Goal: Information Seeking & Learning: Learn about a topic

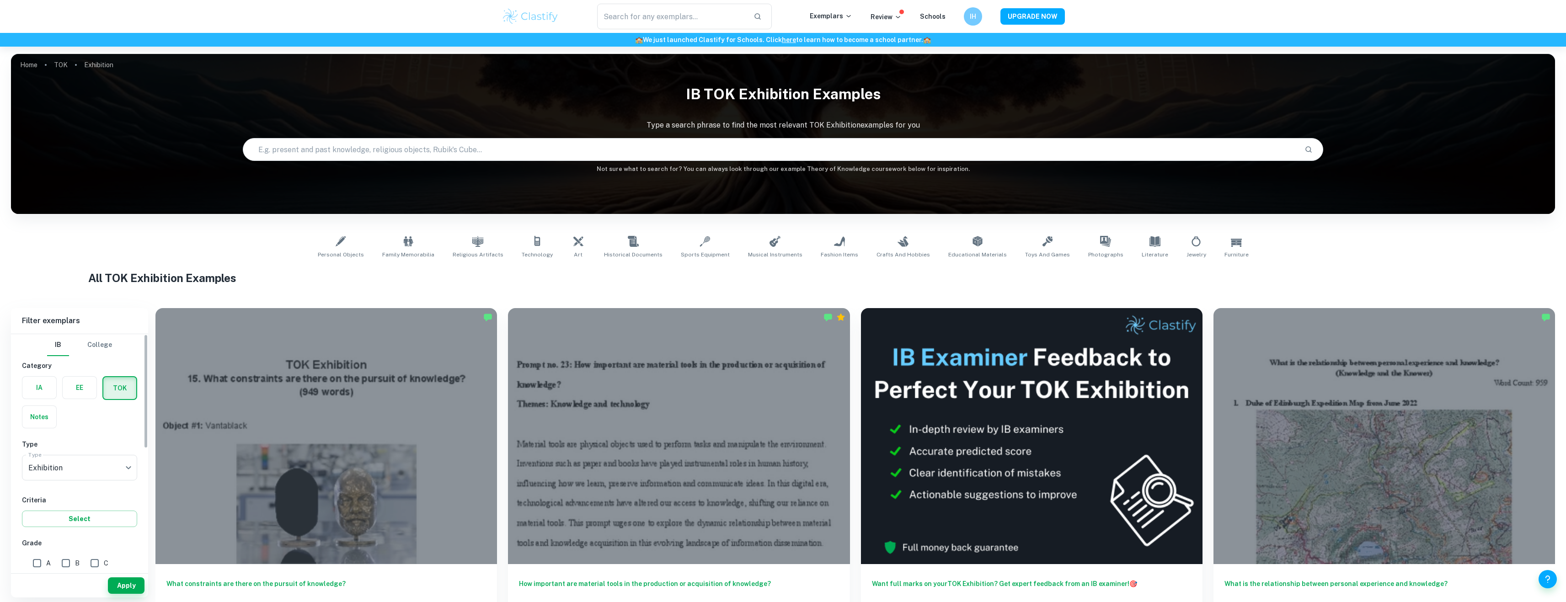
click at [31, 385] on label "button" at bounding box center [39, 388] width 34 height 22
click at [0, 0] on input "radio" at bounding box center [0, 0] width 0 height 0
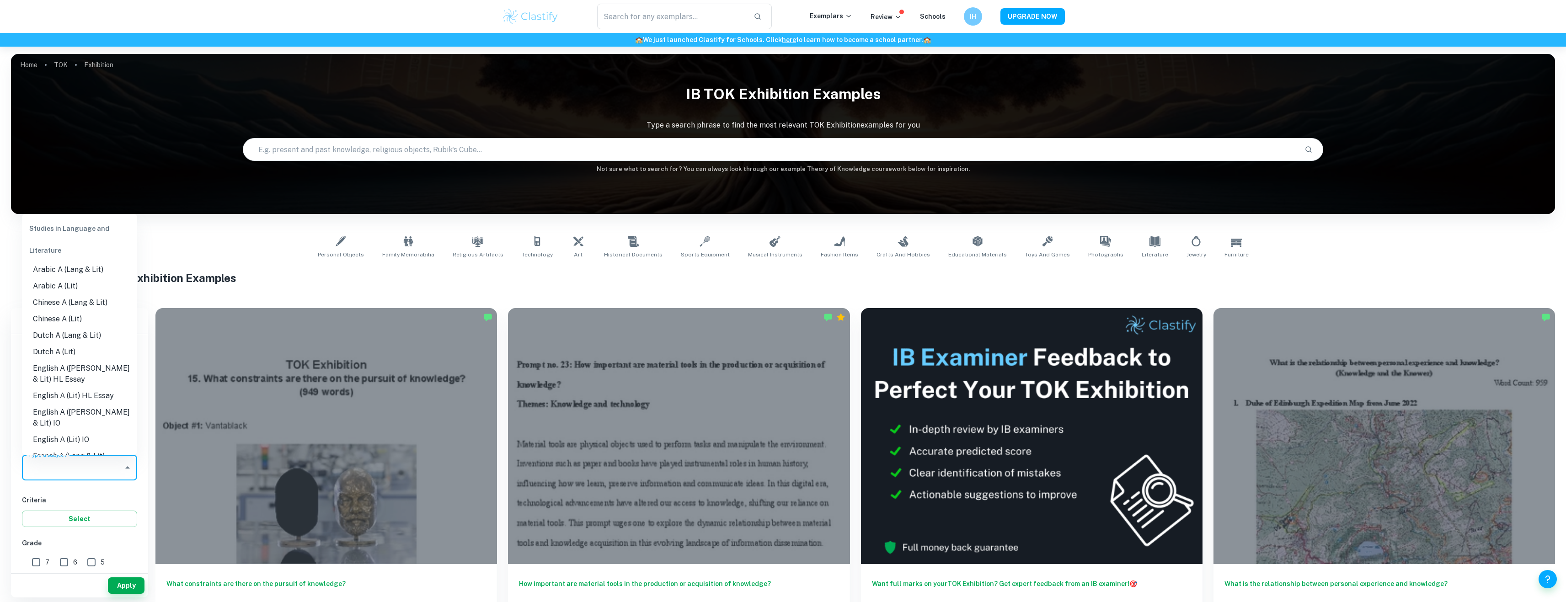
click at [87, 473] on input "Type a subject" at bounding box center [72, 467] width 93 height 17
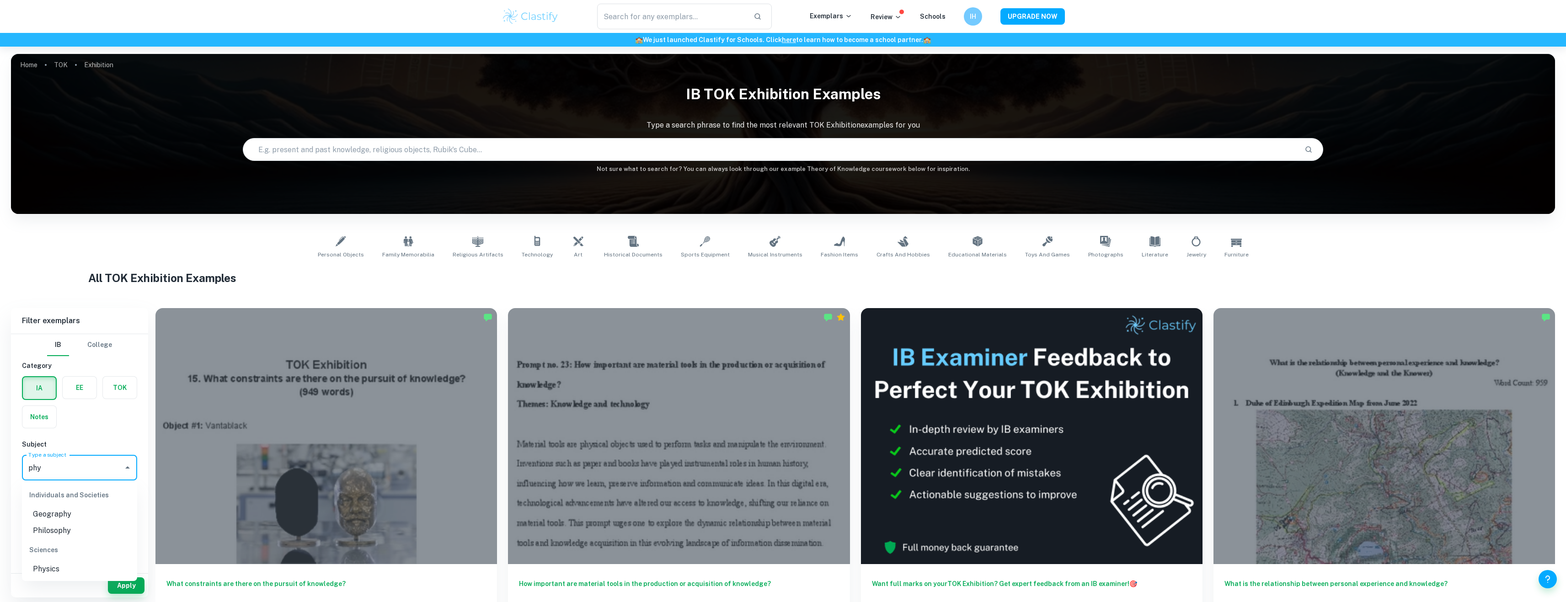
click at [48, 567] on li "Physics" at bounding box center [79, 569] width 115 height 16
type input "Physics"
click at [37, 472] on input "7" at bounding box center [36, 471] width 18 height 18
checkbox input "true"
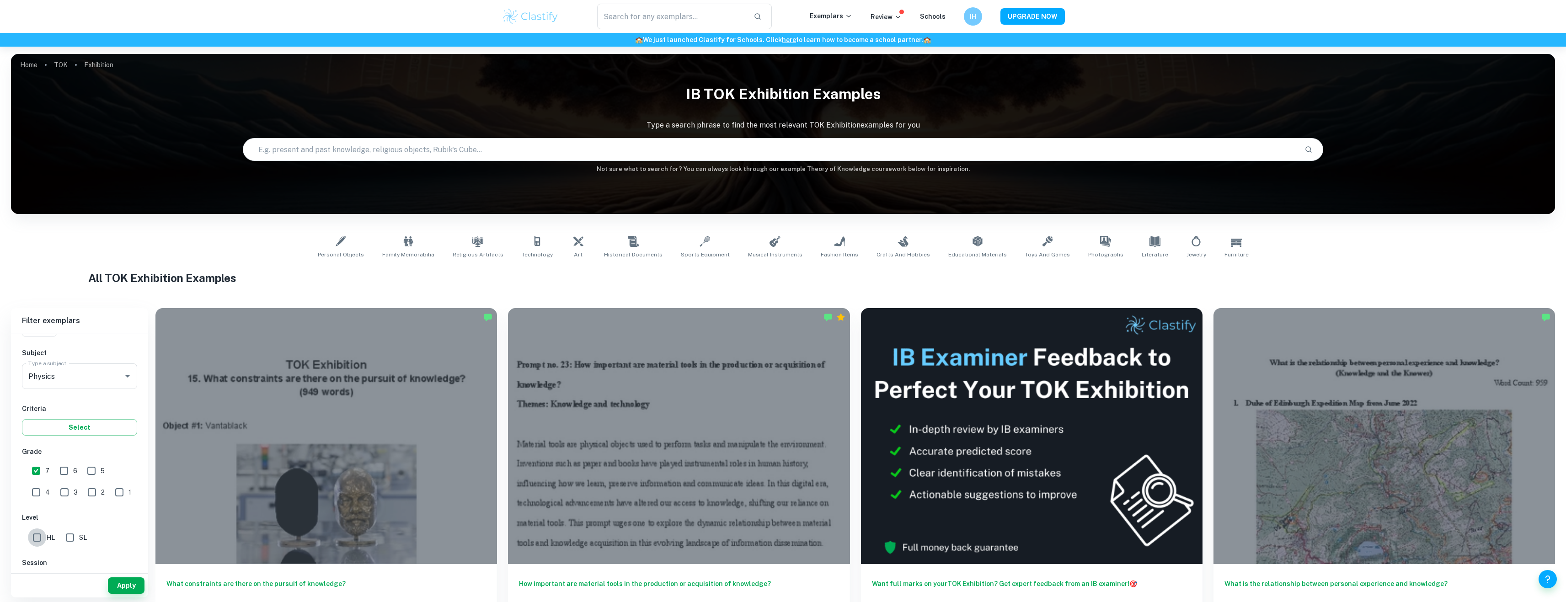
drag, startPoint x: 37, startPoint y: 535, endPoint x: 46, endPoint y: 536, distance: 8.8
click at [38, 535] on input "HL" at bounding box center [37, 537] width 18 height 18
checkbox input "true"
drag, startPoint x: 128, startPoint y: 594, endPoint x: 104, endPoint y: 527, distance: 71.4
click at [128, 593] on div "Apply" at bounding box center [79, 586] width 137 height 24
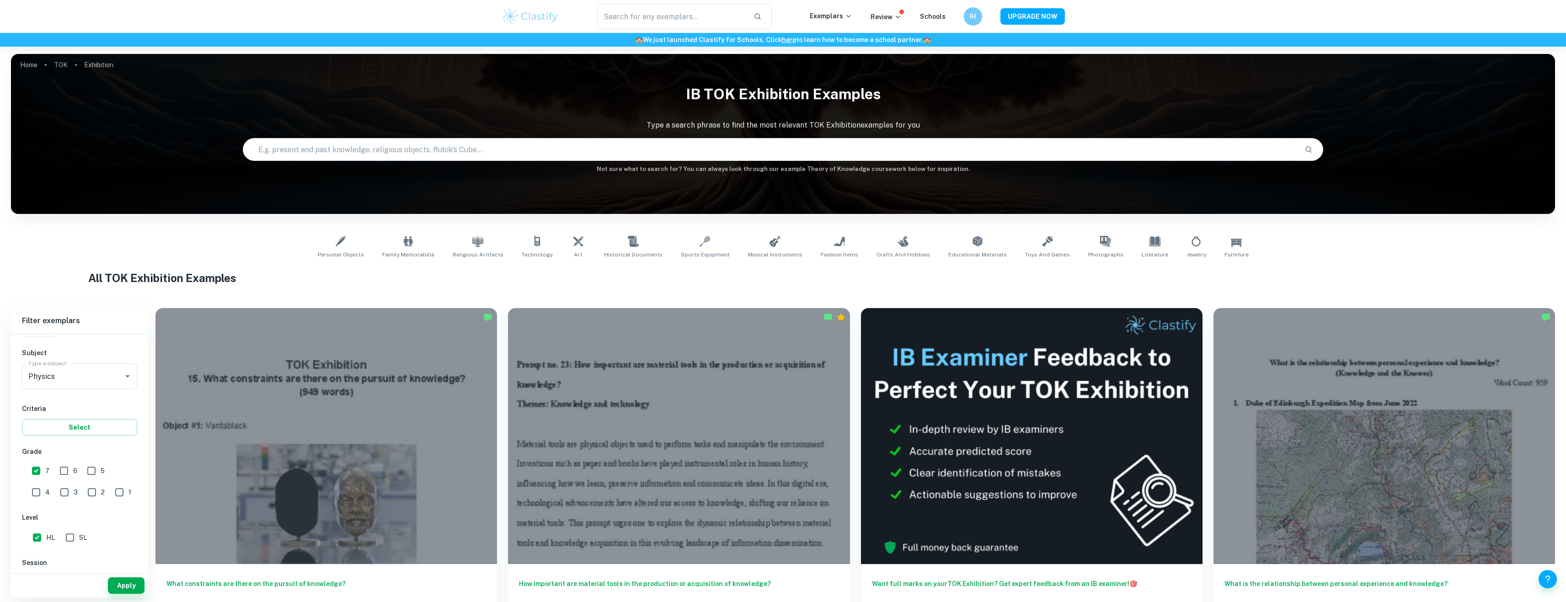
drag, startPoint x: 125, startPoint y: 586, endPoint x: 127, endPoint y: 531, distance: 55.4
click at [125, 585] on button "Apply" at bounding box center [126, 585] width 37 height 16
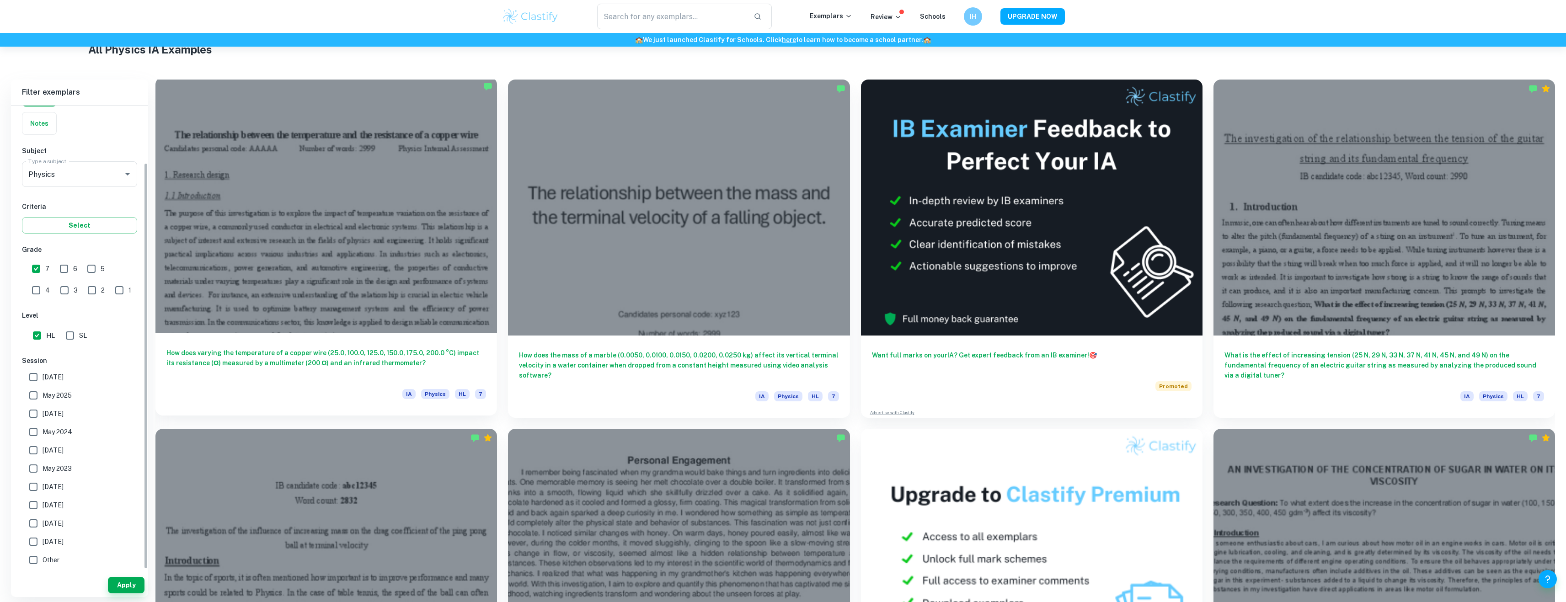
scroll to position [64, 0]
drag, startPoint x: 434, startPoint y: 16, endPoint x: 436, endPoint y: 27, distance: 10.7
click at [437, 30] on div "​ Exemplars Review Schools IH UPGRADE NOW" at bounding box center [783, 16] width 1566 height 33
drag, startPoint x: 431, startPoint y: 41, endPoint x: 422, endPoint y: 24, distance: 18.8
drag, startPoint x: 422, startPoint y: 24, endPoint x: 389, endPoint y: 16, distance: 33.9
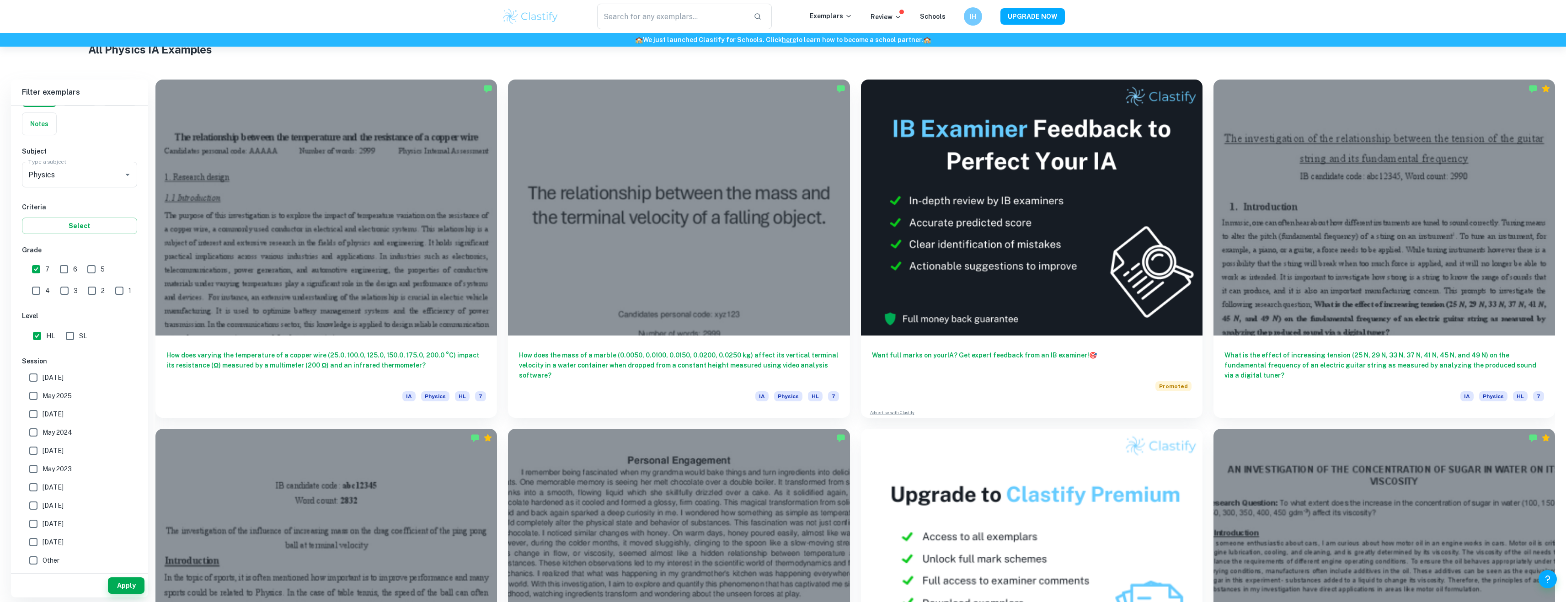
click at [389, 16] on div "​ Exemplars Review Schools IH UPGRADE NOW" at bounding box center [783, 16] width 1566 height 33
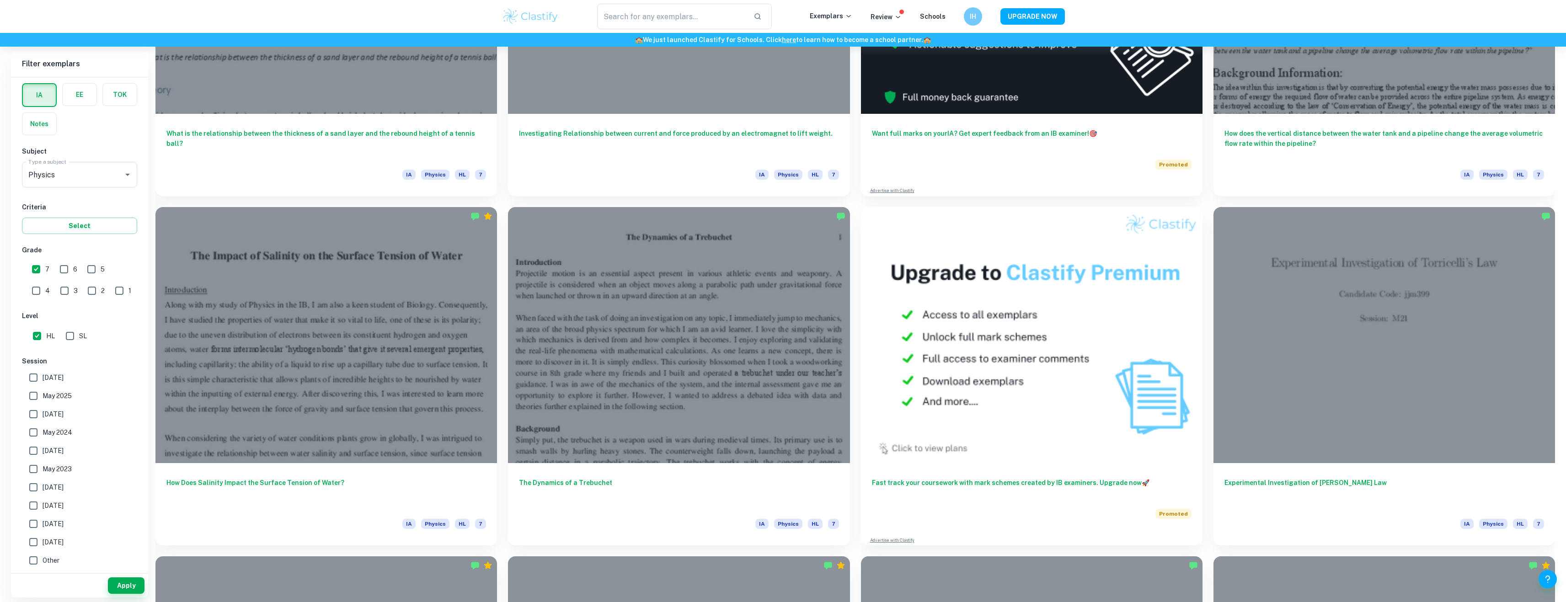
scroll to position [4846, 0]
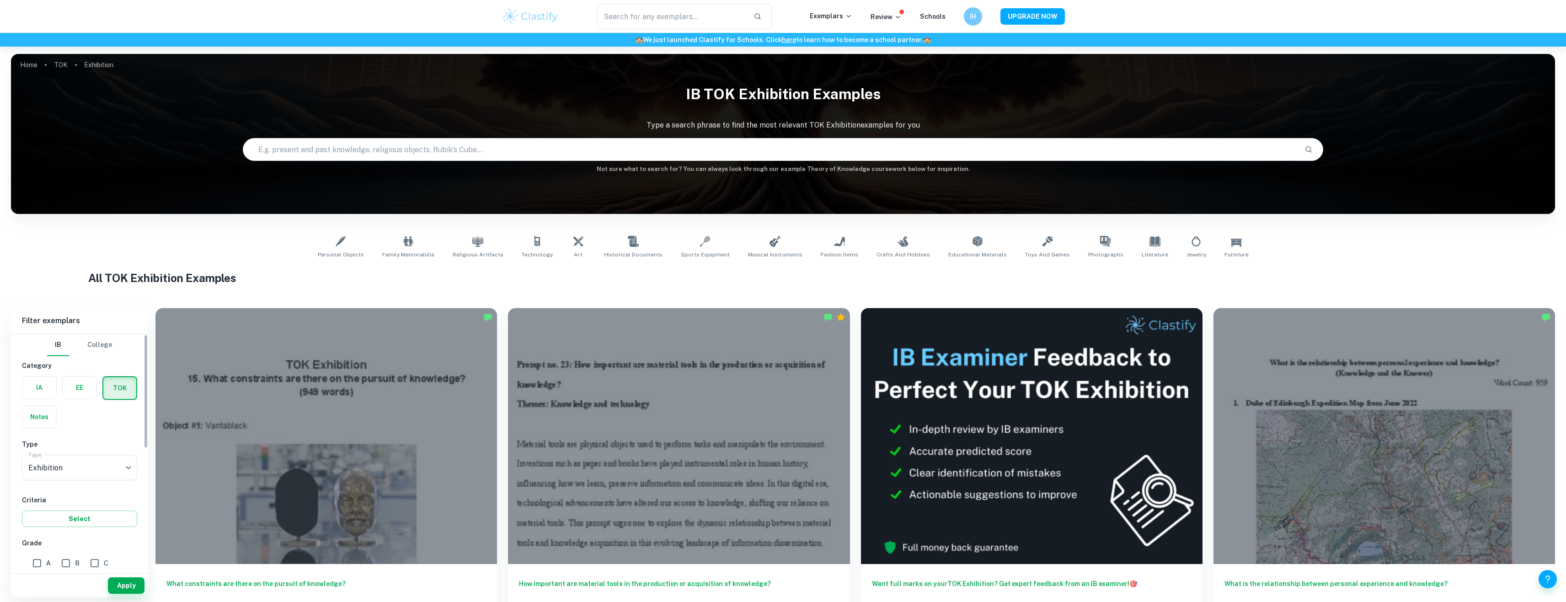
click at [38, 381] on label "button" at bounding box center [39, 388] width 34 height 22
click at [0, 0] on input "radio" at bounding box center [0, 0] width 0 height 0
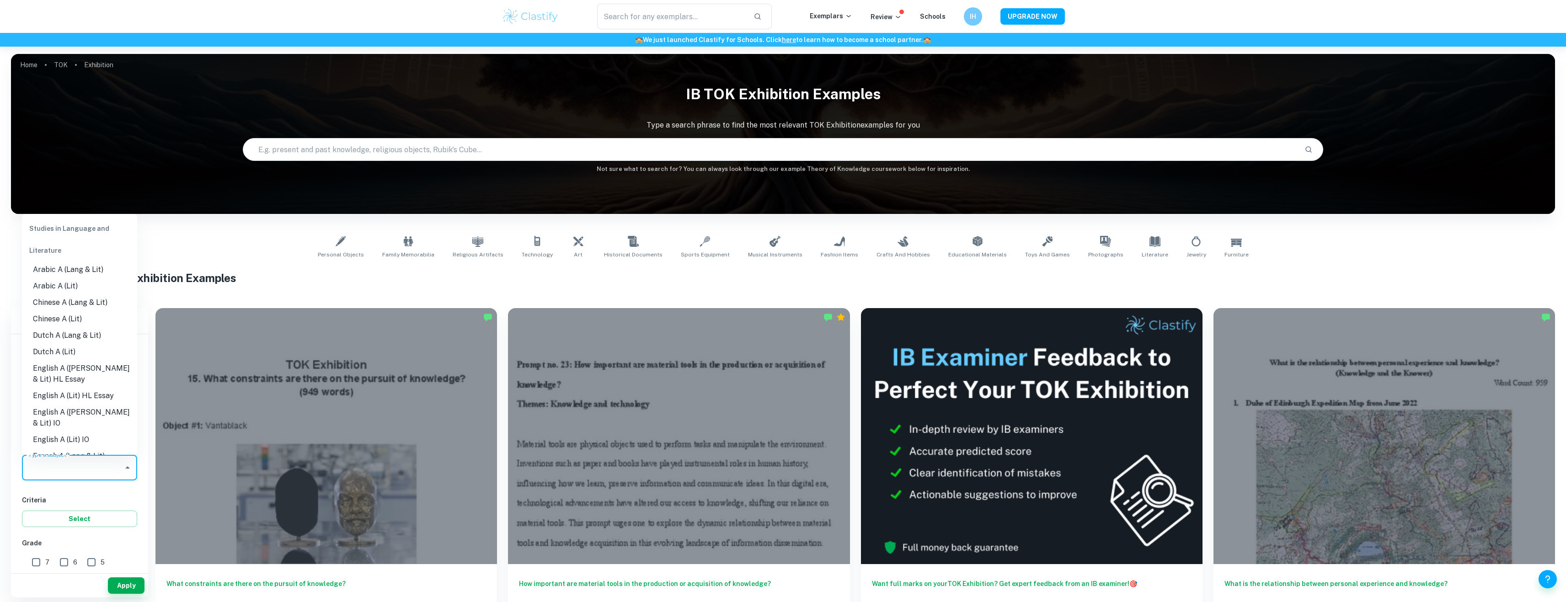
click at [63, 462] on div "Type a subject Type a subject" at bounding box center [79, 468] width 115 height 26
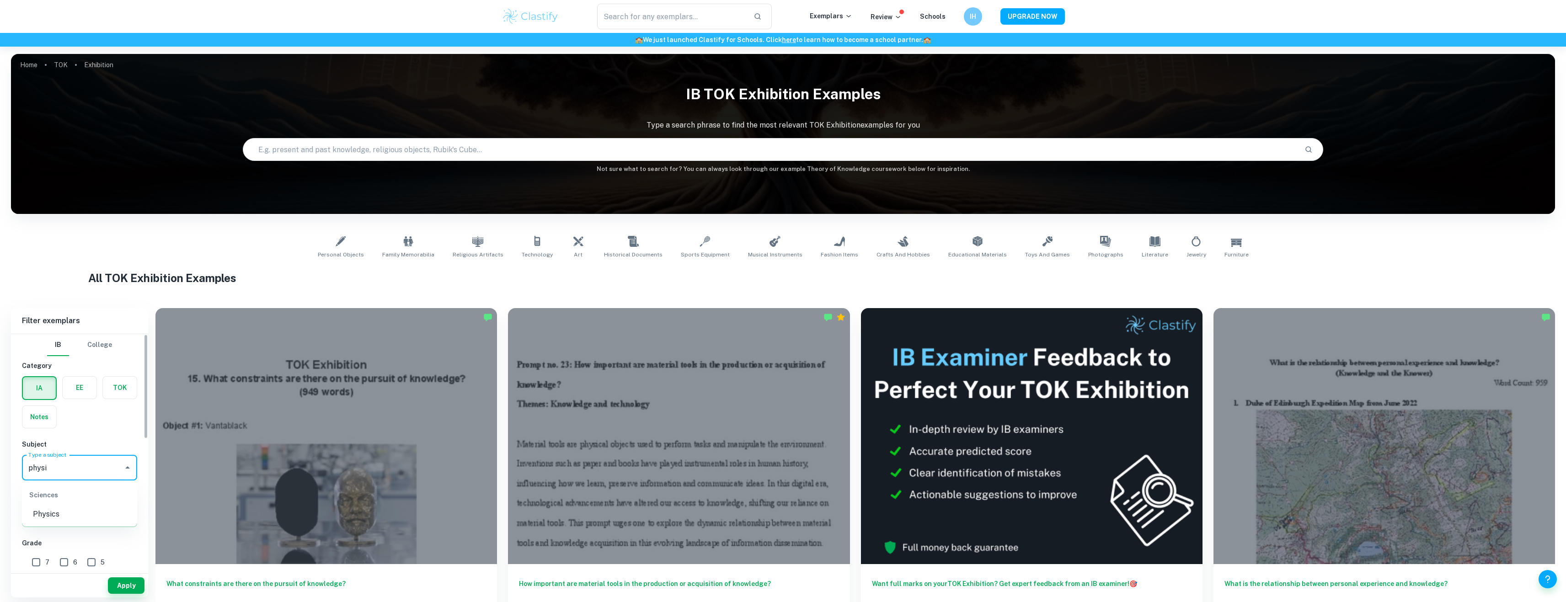
drag, startPoint x: 60, startPoint y: 517, endPoint x: 29, endPoint y: 551, distance: 46.6
click at [60, 517] on li "Physics" at bounding box center [79, 514] width 115 height 16
type input "Physics"
click at [31, 556] on input "7" at bounding box center [36, 562] width 18 height 18
checkbox input "true"
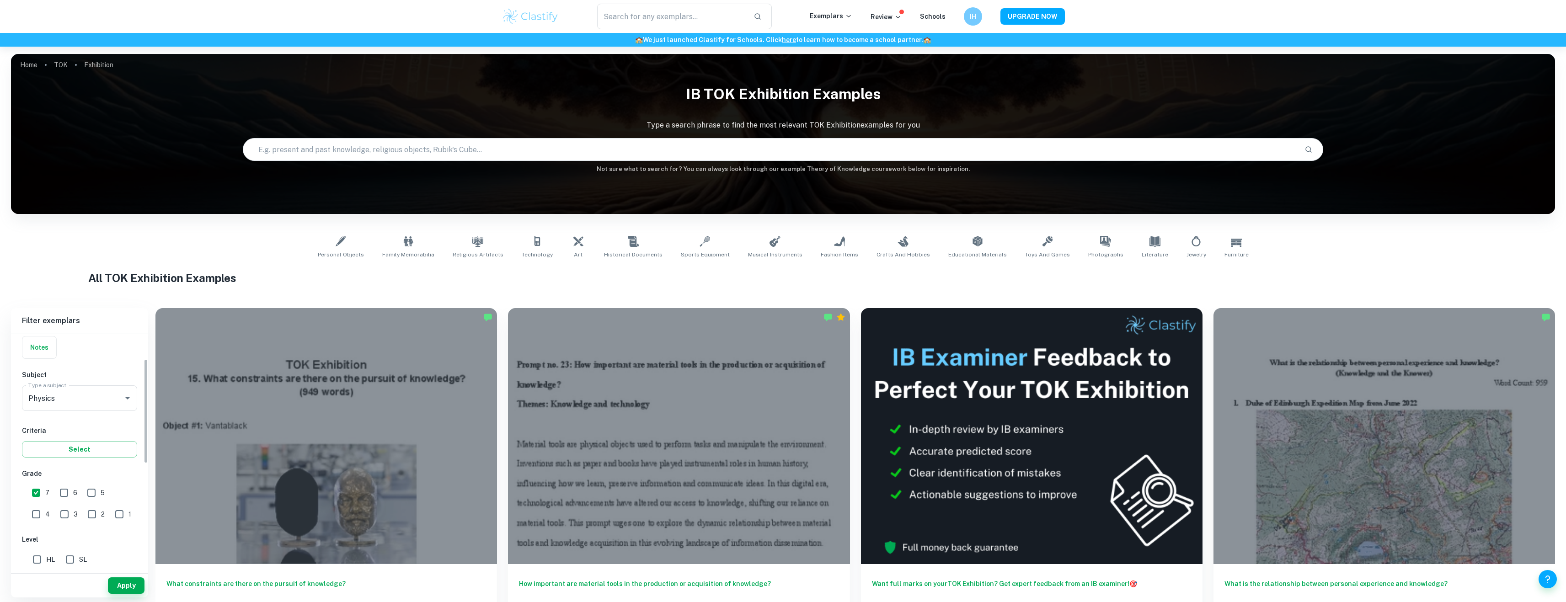
scroll to position [137, 0]
click at [42, 490] on input "HL" at bounding box center [37, 492] width 18 height 18
checkbox input "true"
click at [121, 583] on button "Apply" at bounding box center [126, 585] width 37 height 16
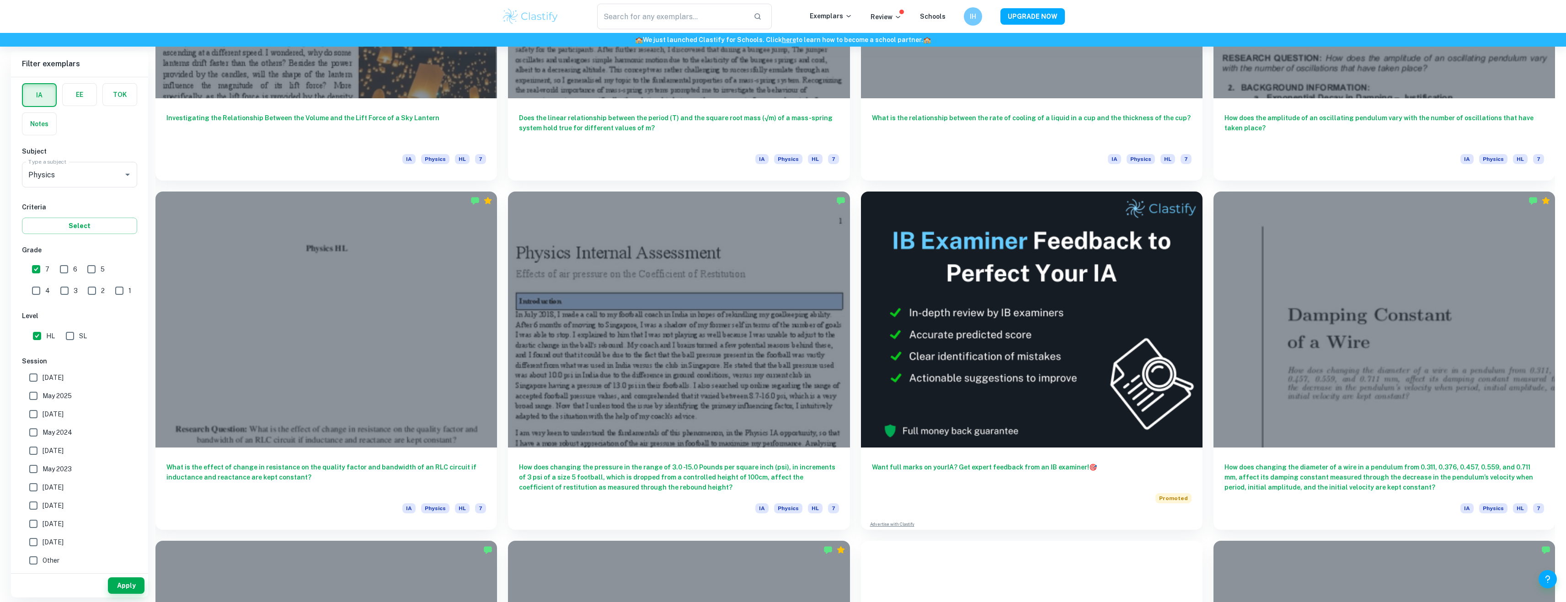
scroll to position [2973, 0]
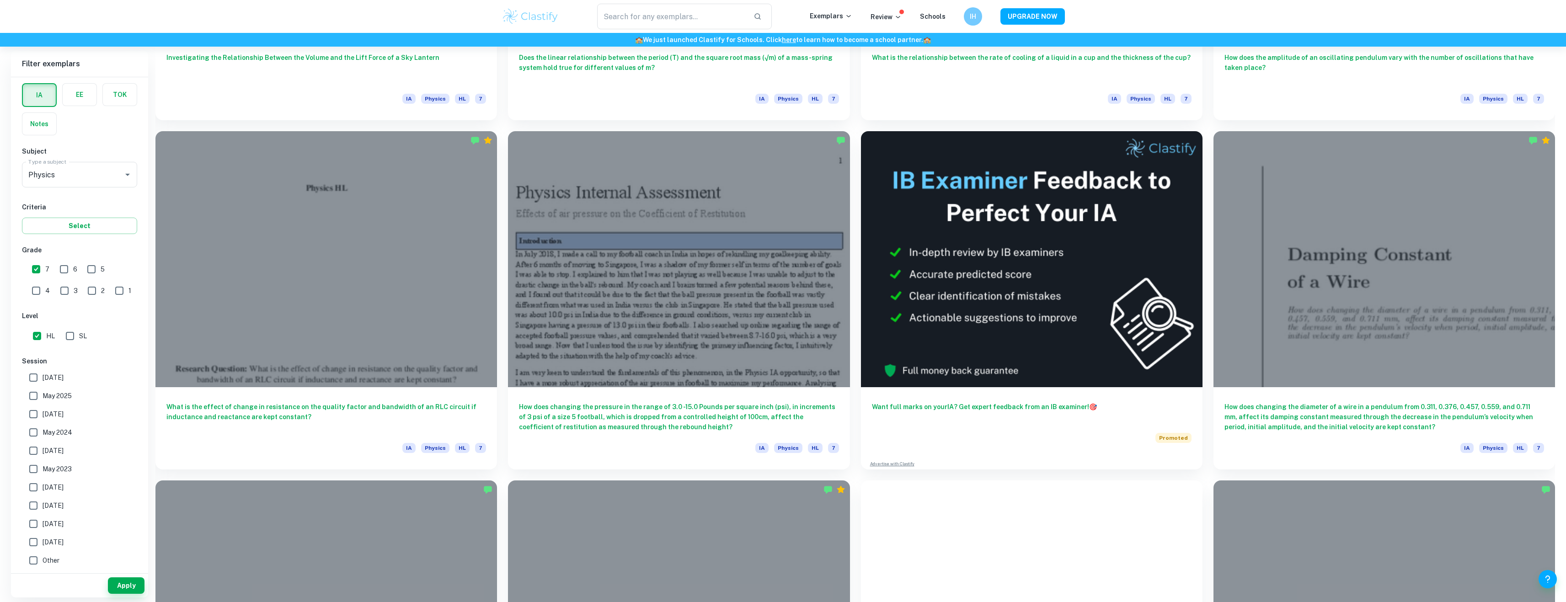
drag, startPoint x: 1572, startPoint y: 134, endPoint x: 1085, endPoint y: 37, distance: 496.3
click at [1131, 19] on div "​ Exemplars Review Schools IH UPGRADE NOW" at bounding box center [783, 16] width 1566 height 33
